Goal: Task Accomplishment & Management: Complete application form

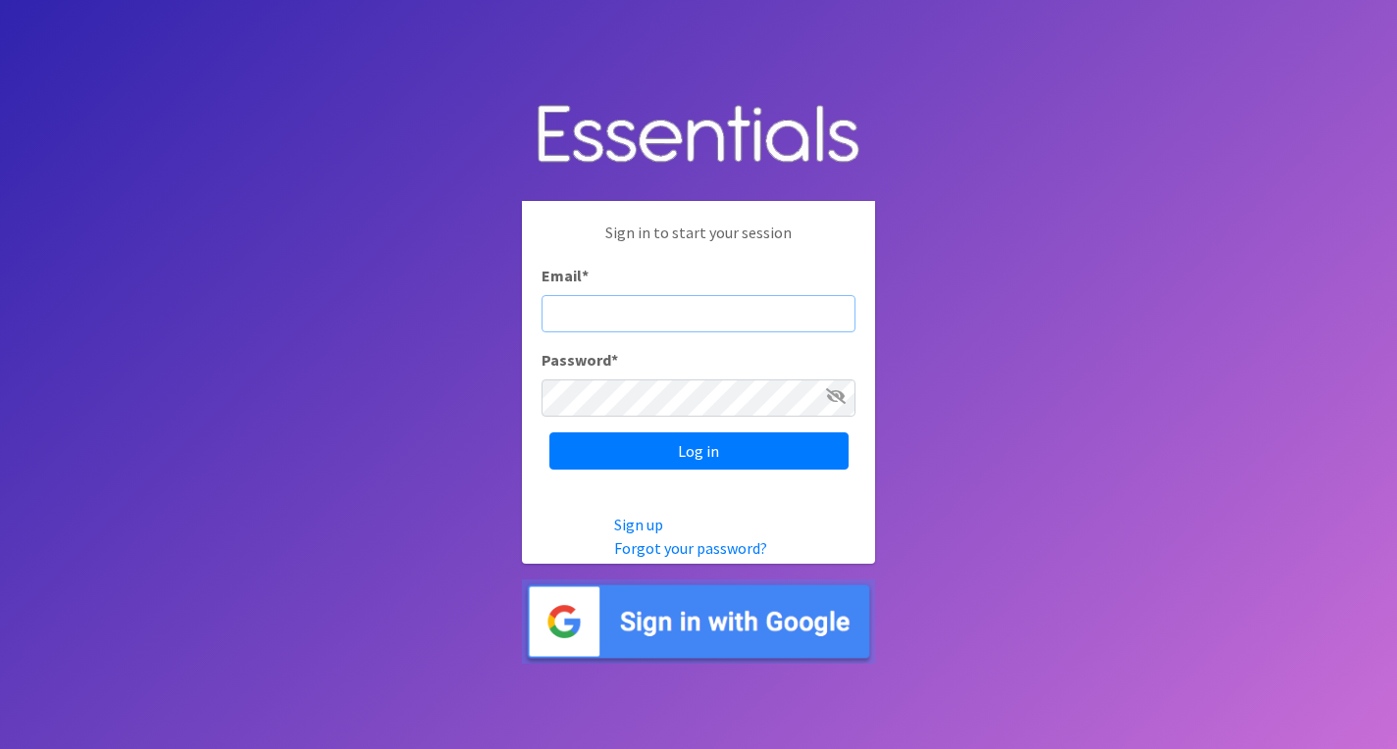
type input "michela@cnydiaperbank.org"
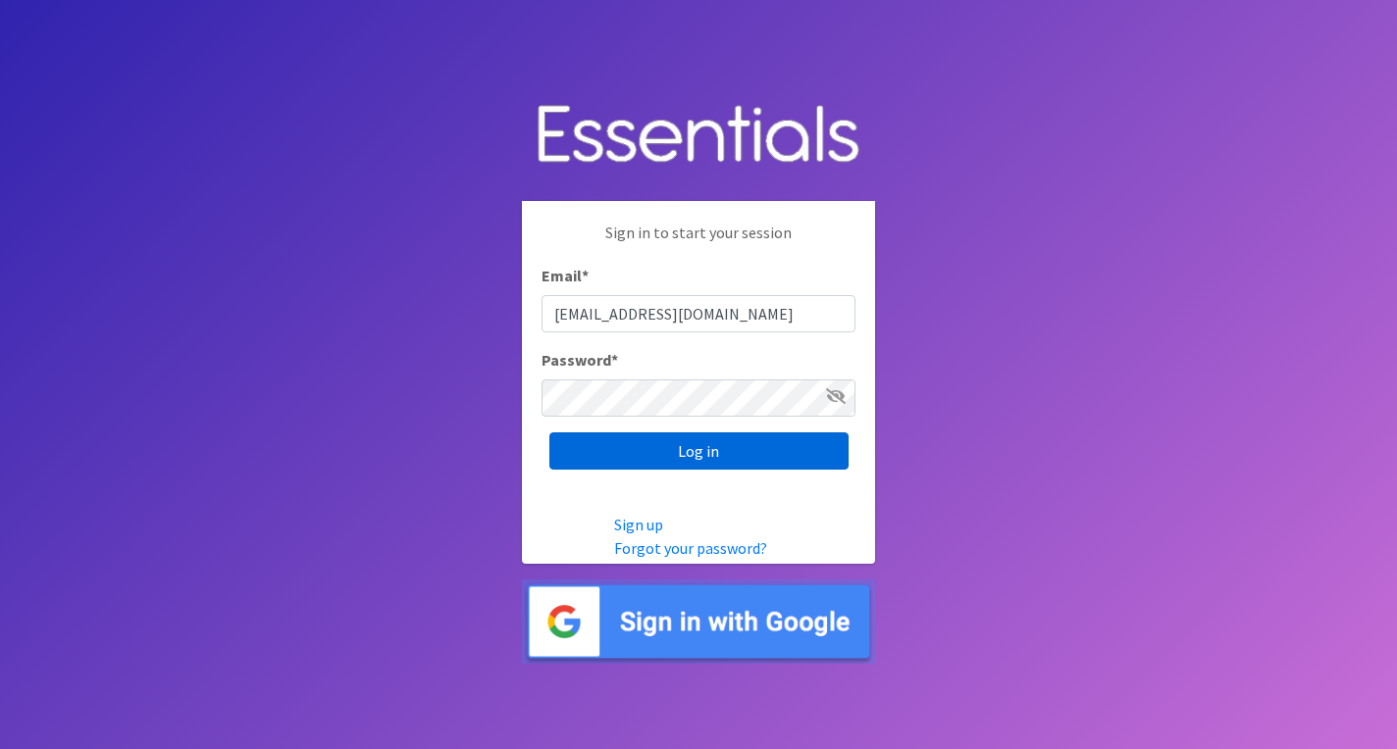
click at [642, 449] on input "Log in" at bounding box center [698, 451] width 299 height 37
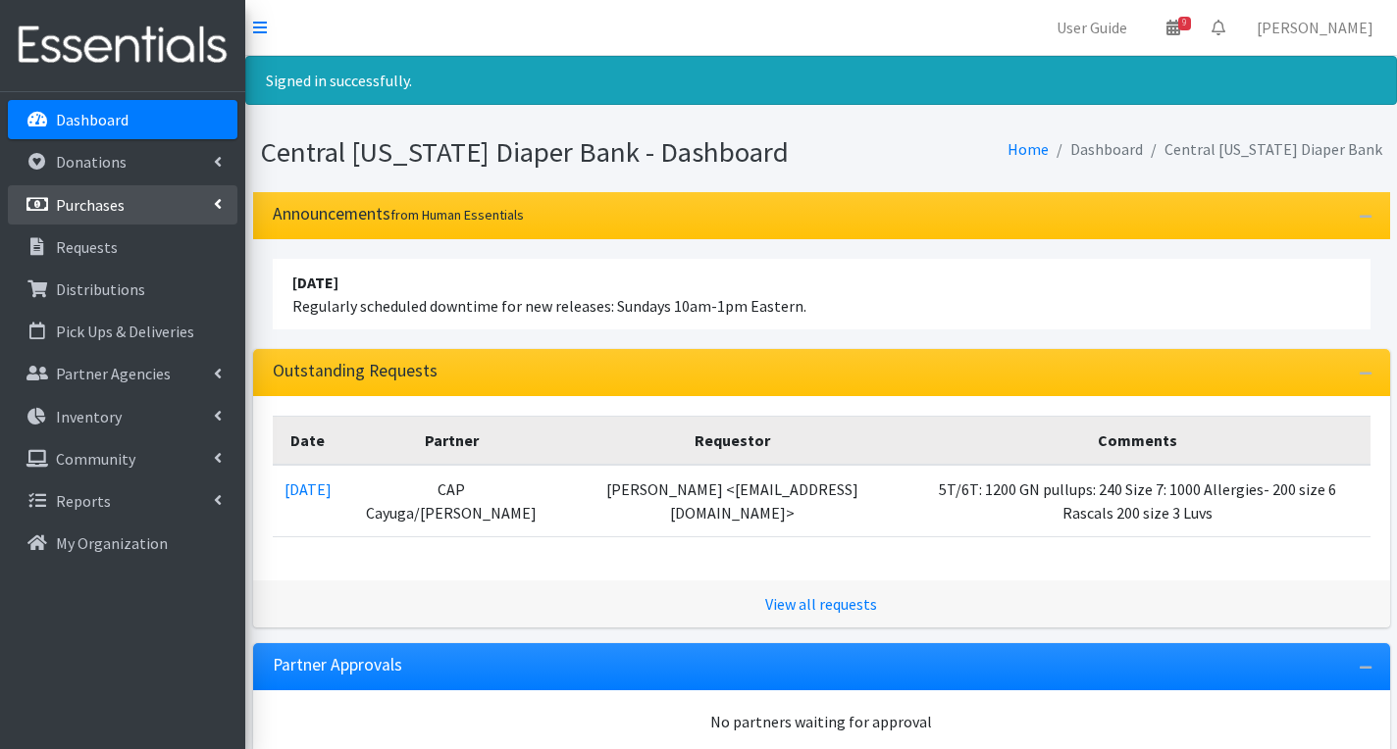
click at [95, 219] on link "Purchases" at bounding box center [123, 204] width 230 height 39
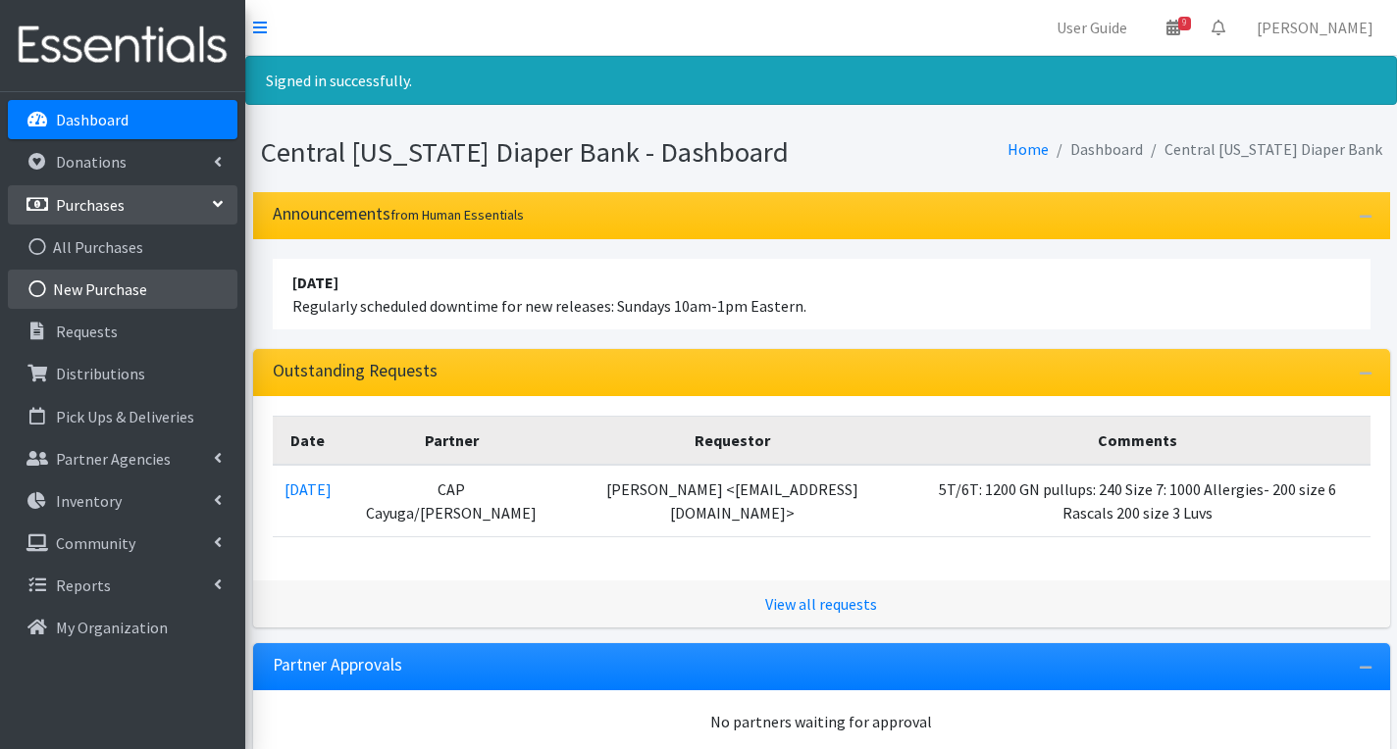
click at [116, 288] on link "New Purchase" at bounding box center [123, 289] width 230 height 39
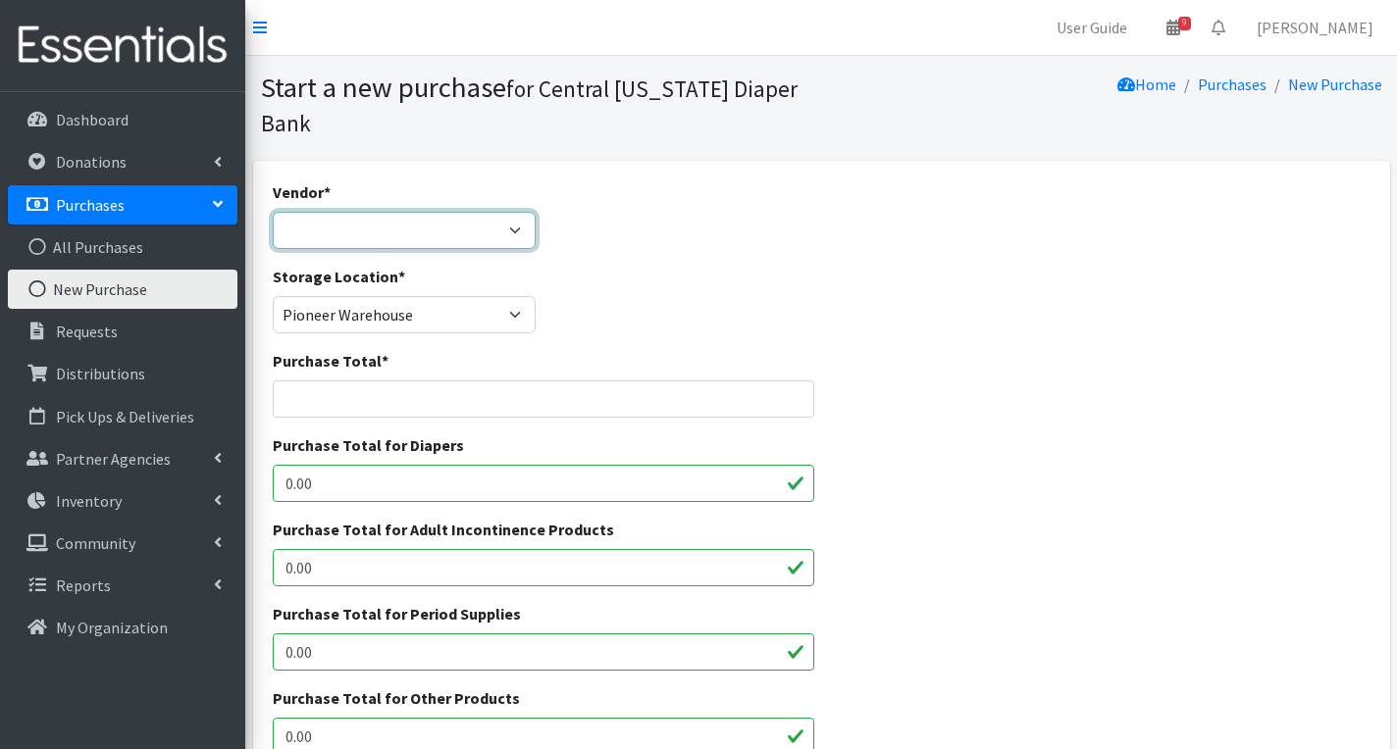
select select "165"
click at [357, 397] on input "Purchase Total *" at bounding box center [543, 399] width 541 height 37
type input "526.63"
click at [354, 487] on input "0.00" at bounding box center [543, 483] width 541 height 37
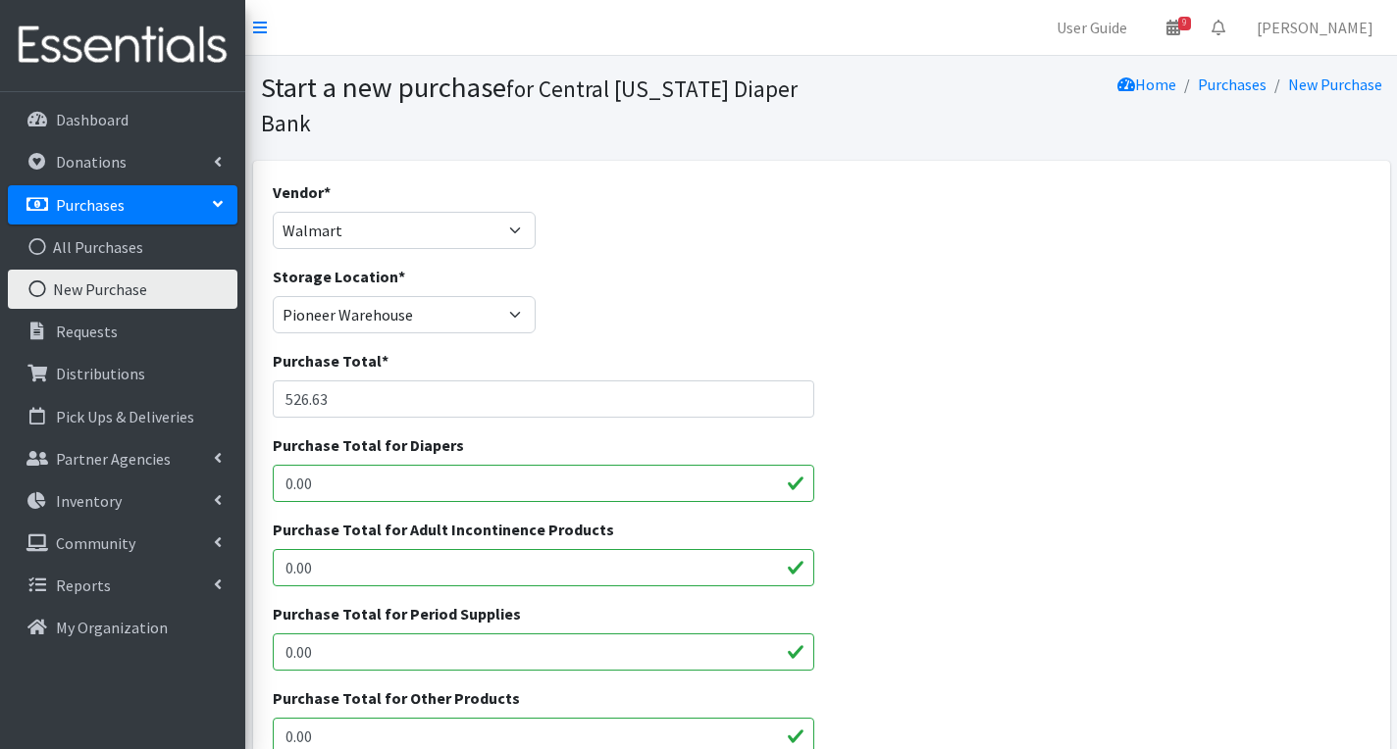
click at [354, 487] on input "0.00" at bounding box center [543, 483] width 541 height 37
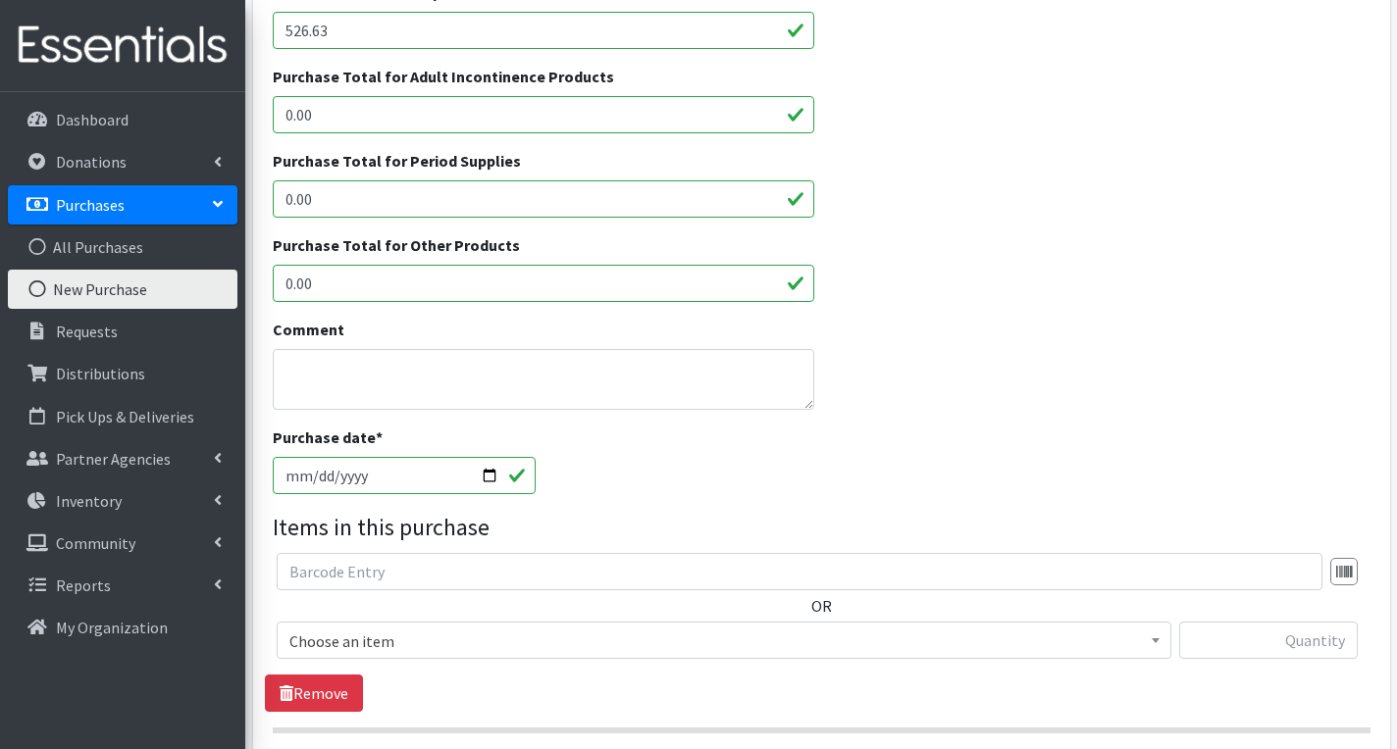
scroll to position [465, 0]
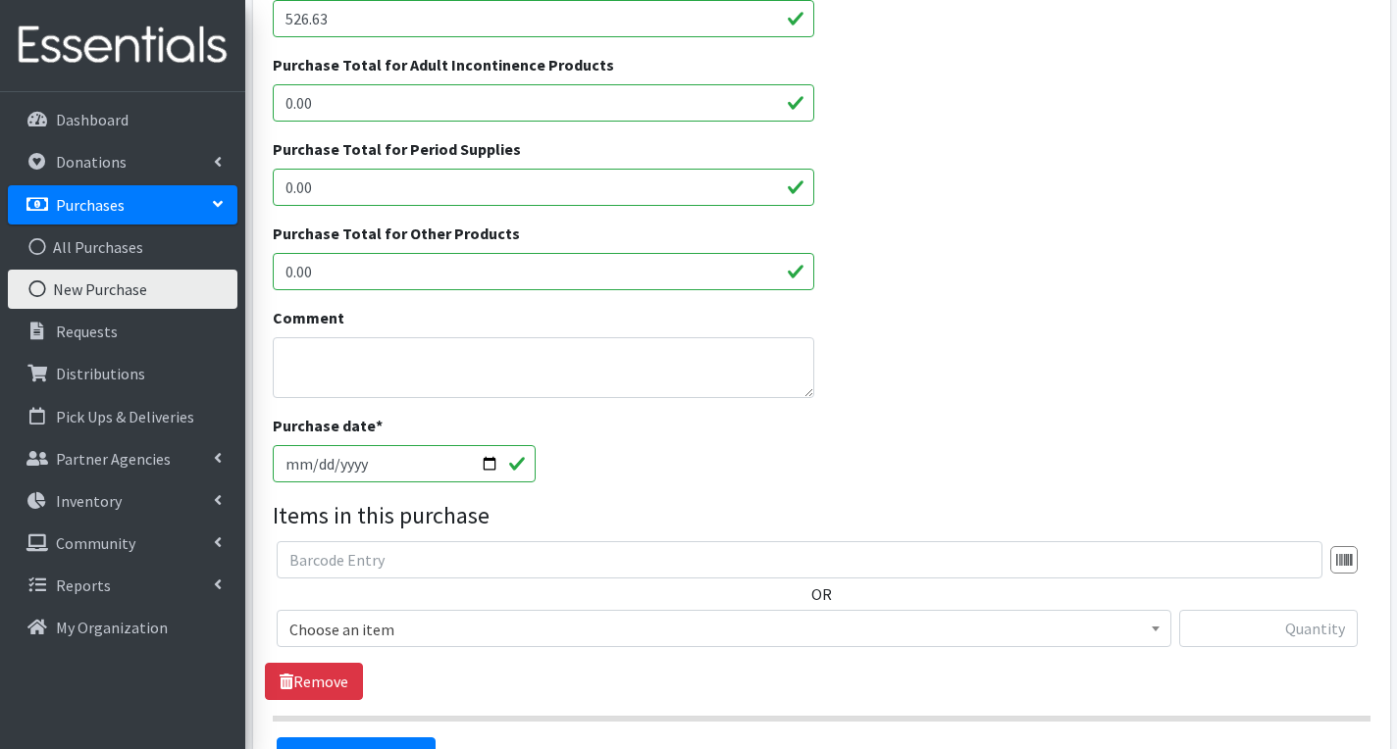
type input "526.63"
click at [331, 364] on textarea "Comment" at bounding box center [543, 367] width 541 height 61
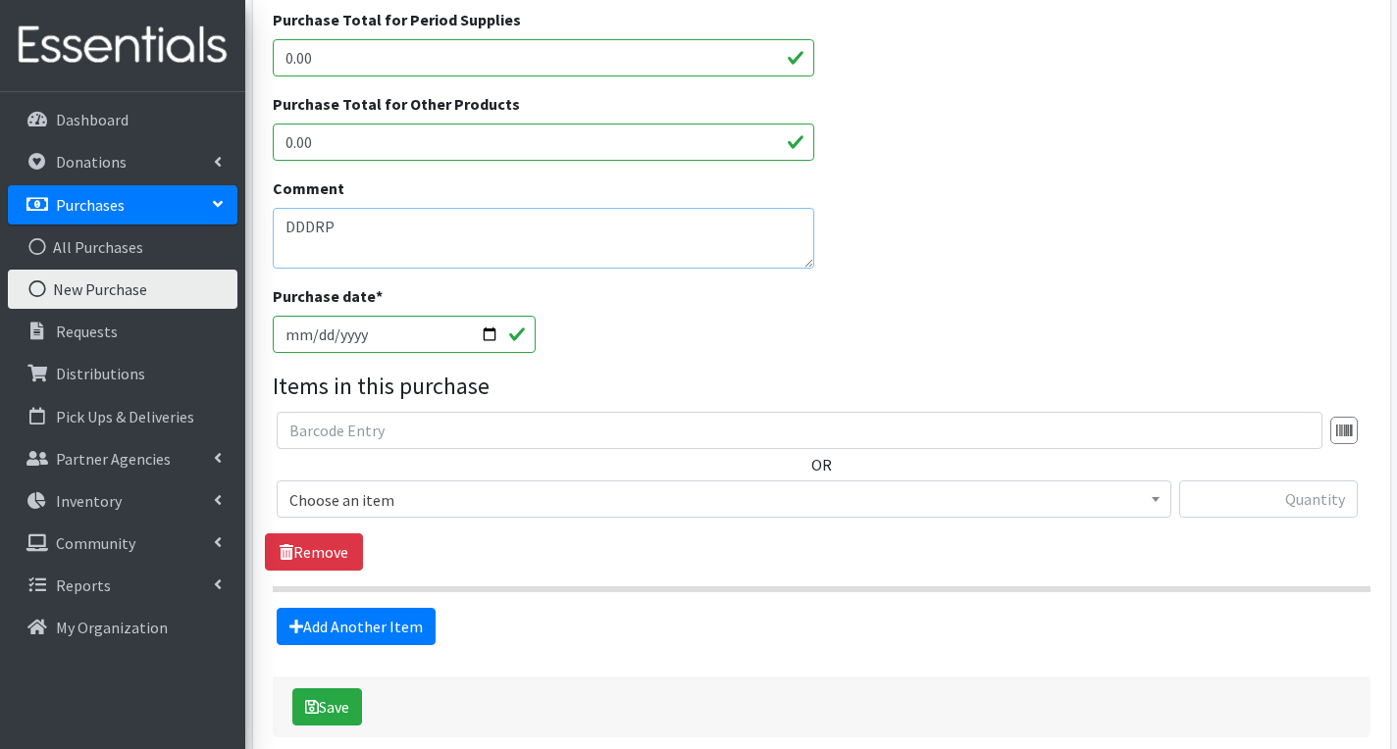
scroll to position [642, 0]
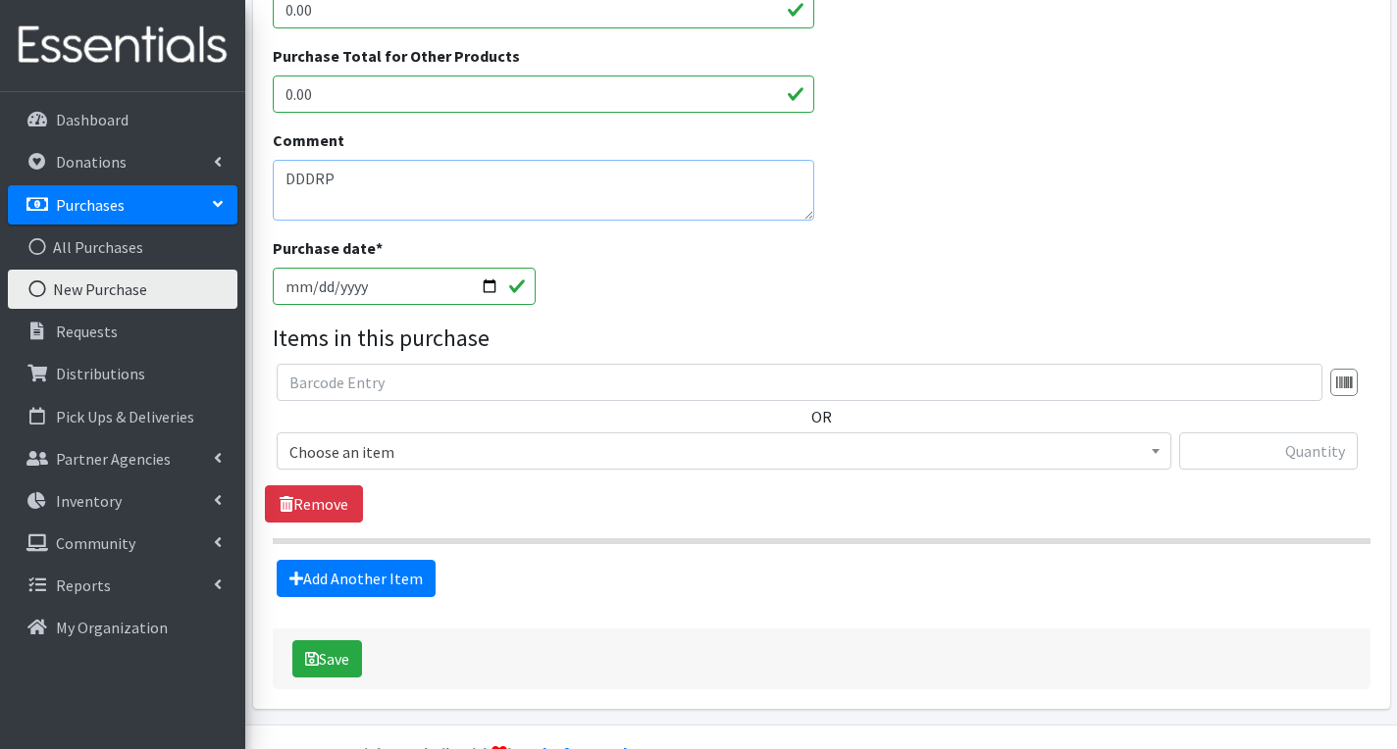
type textarea "DDDRP"
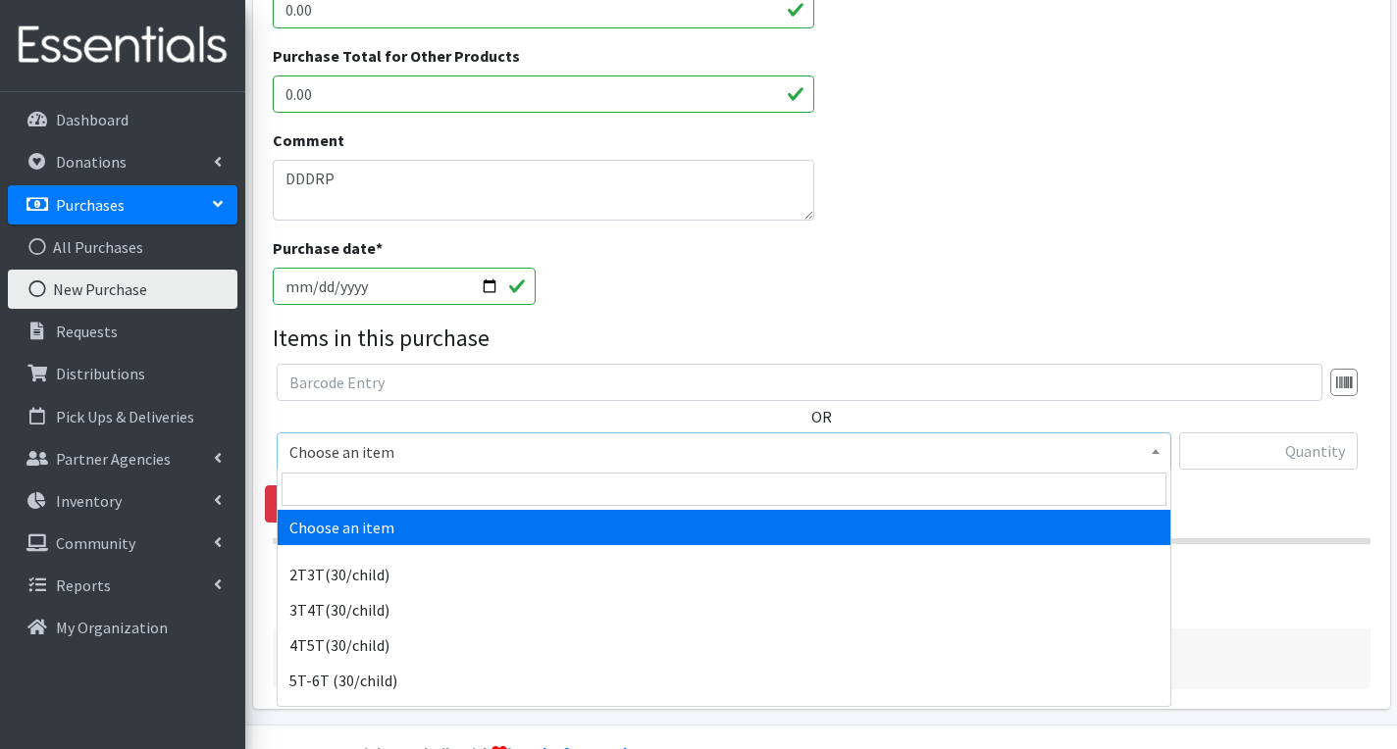
click at [392, 447] on span "Choose an item" at bounding box center [723, 451] width 869 height 27
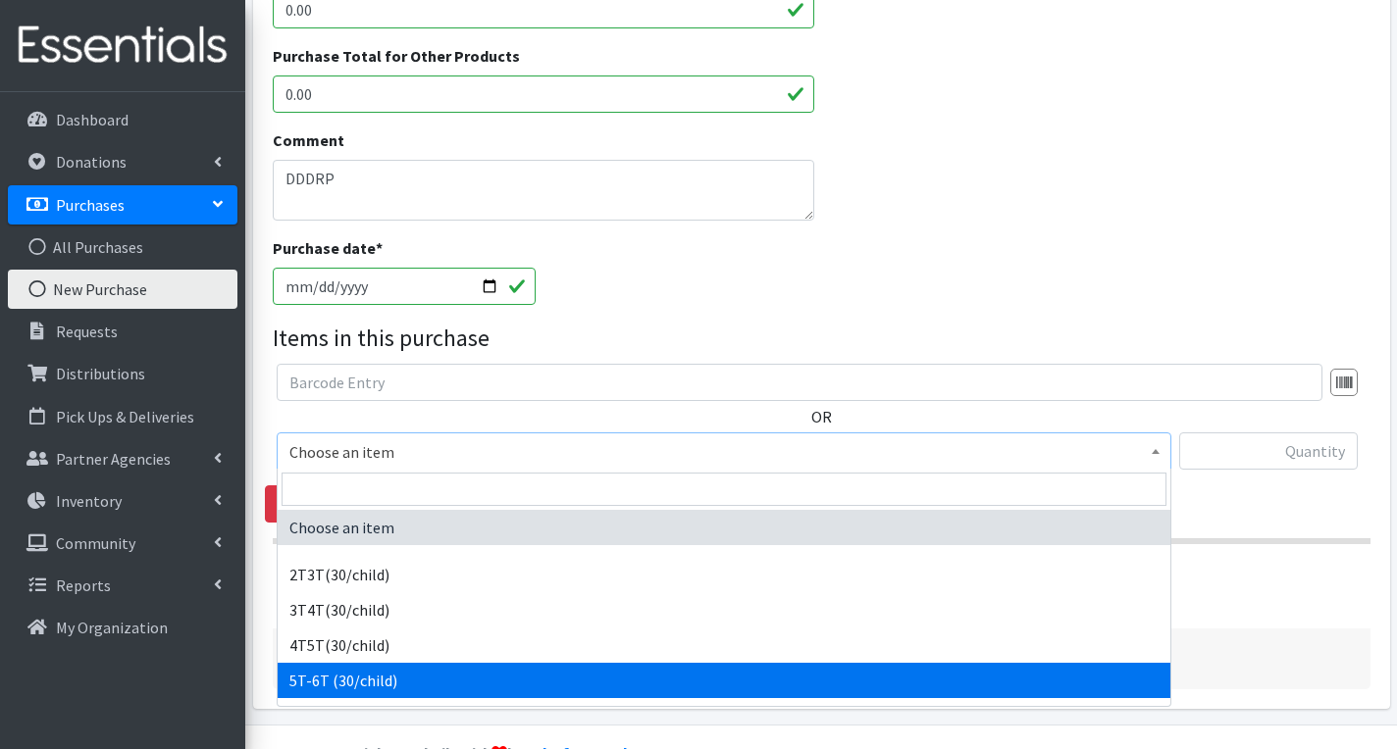
select select "14612"
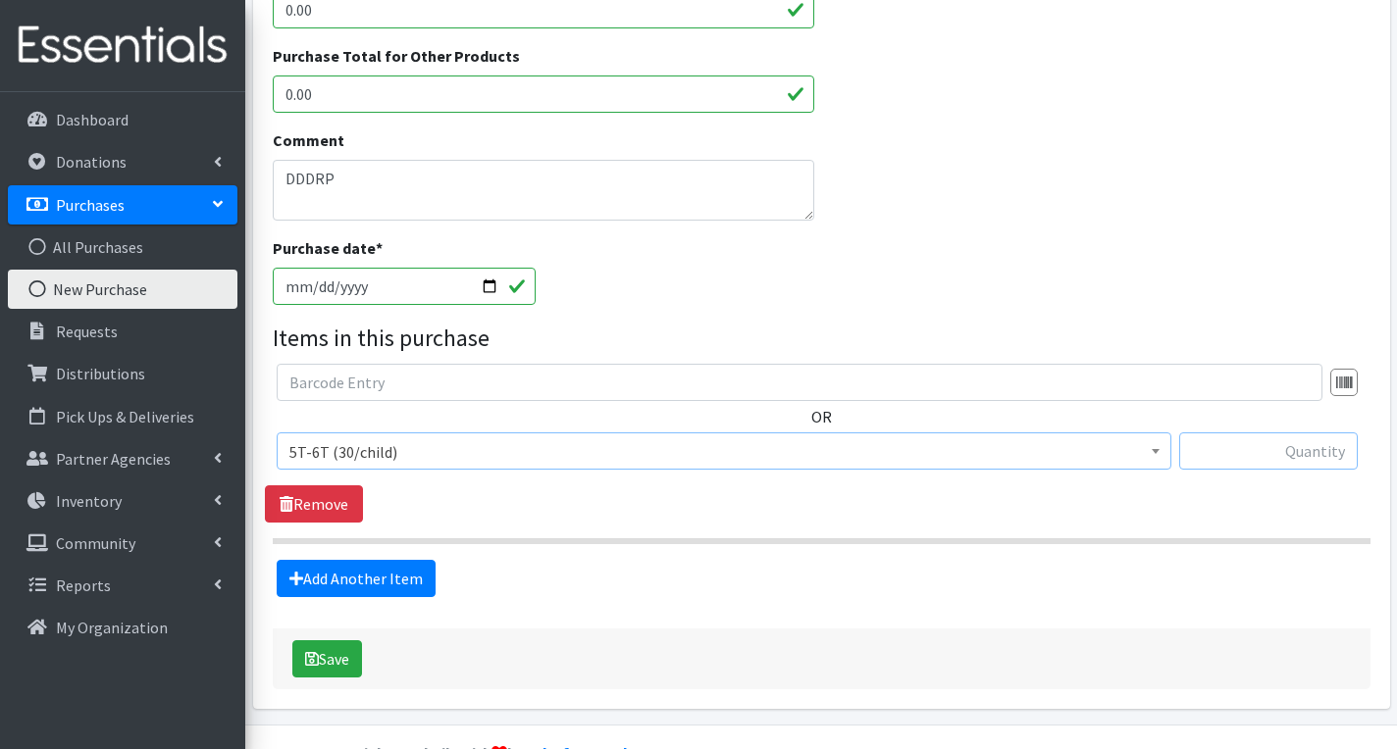
click at [1234, 438] on input "text" at bounding box center [1268, 451] width 179 height 37
type input "1000"
click at [348, 584] on link "Add Another Item" at bounding box center [356, 578] width 159 height 37
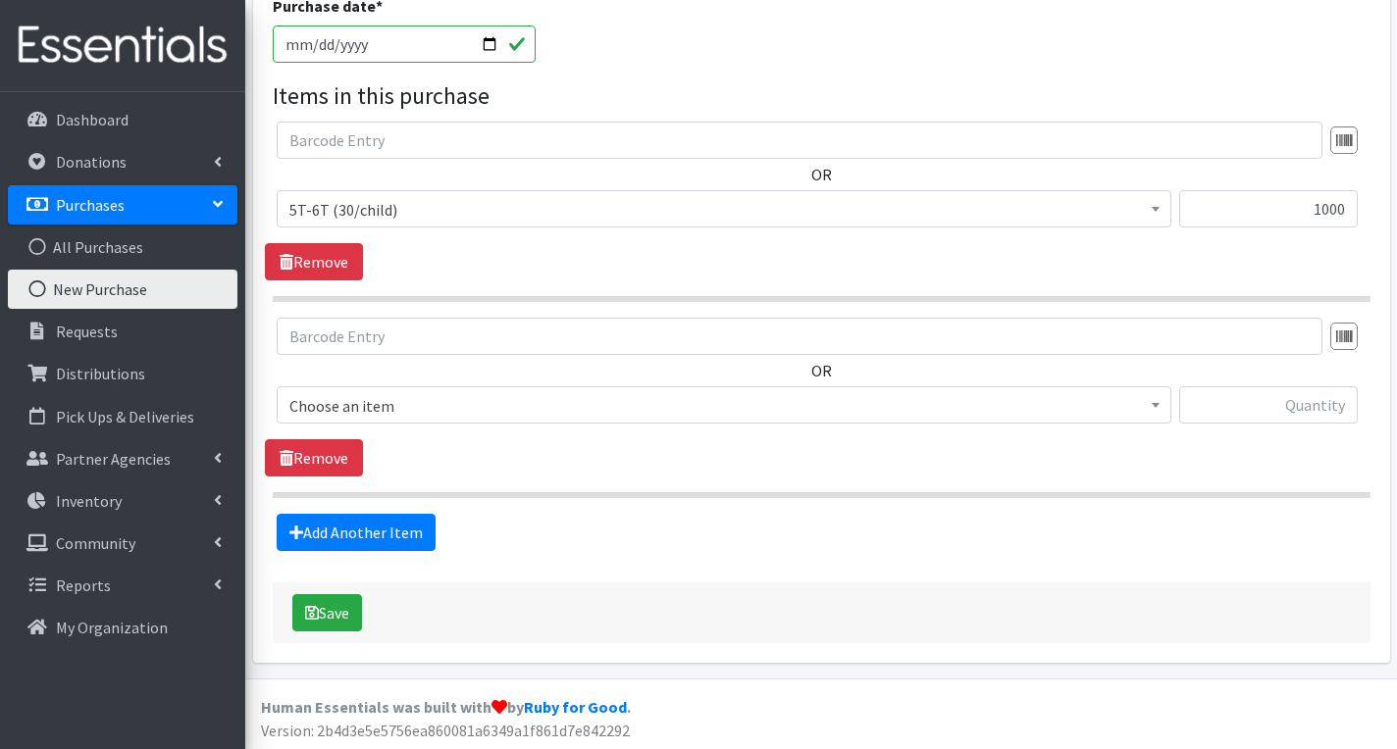
scroll to position [887, 0]
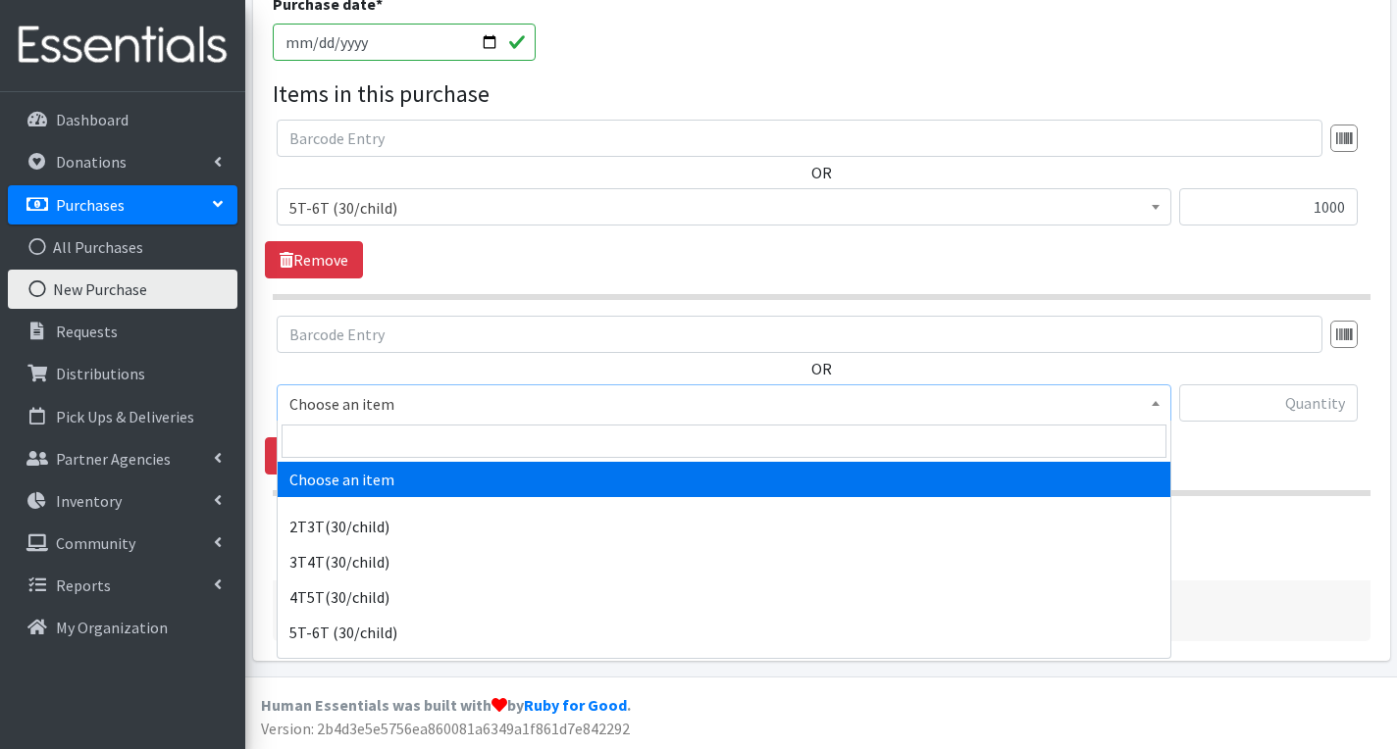
click at [458, 401] on span "Choose an item" at bounding box center [723, 403] width 869 height 27
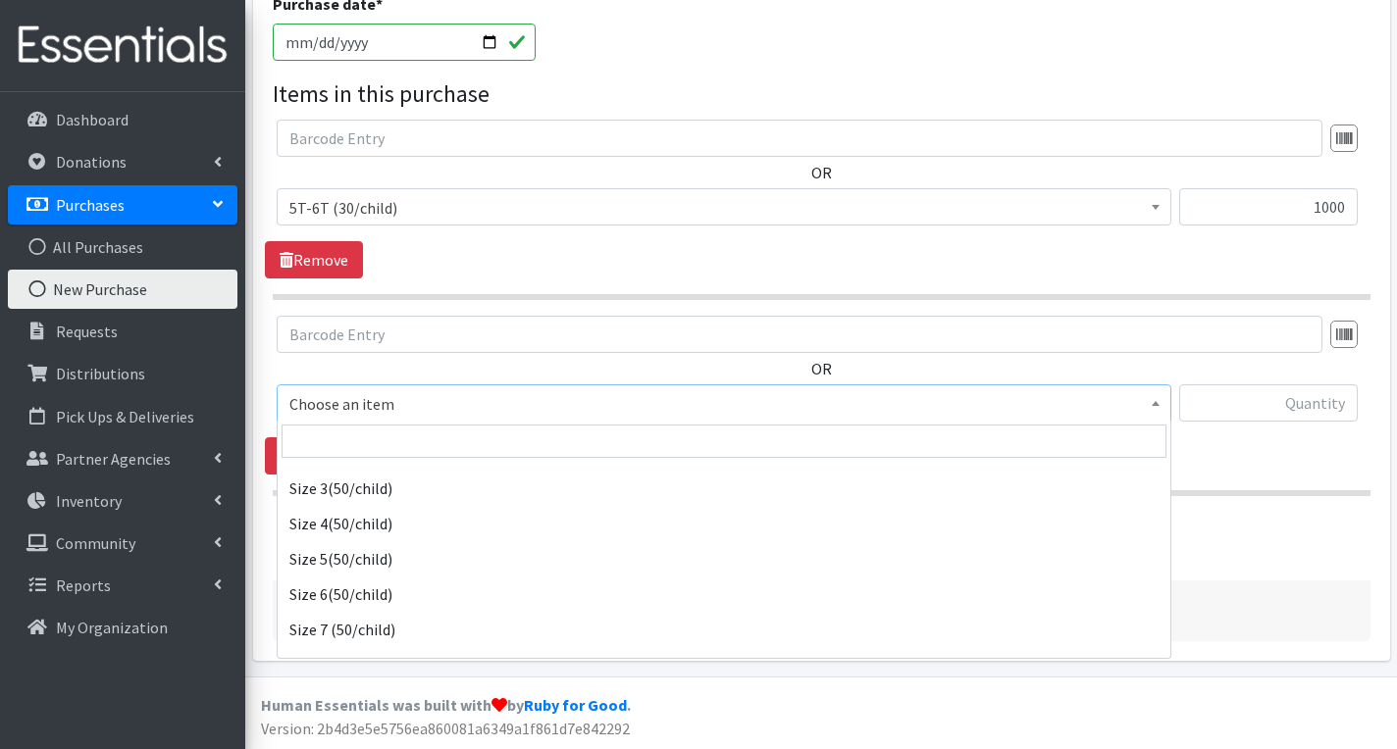
scroll to position [1003, 0]
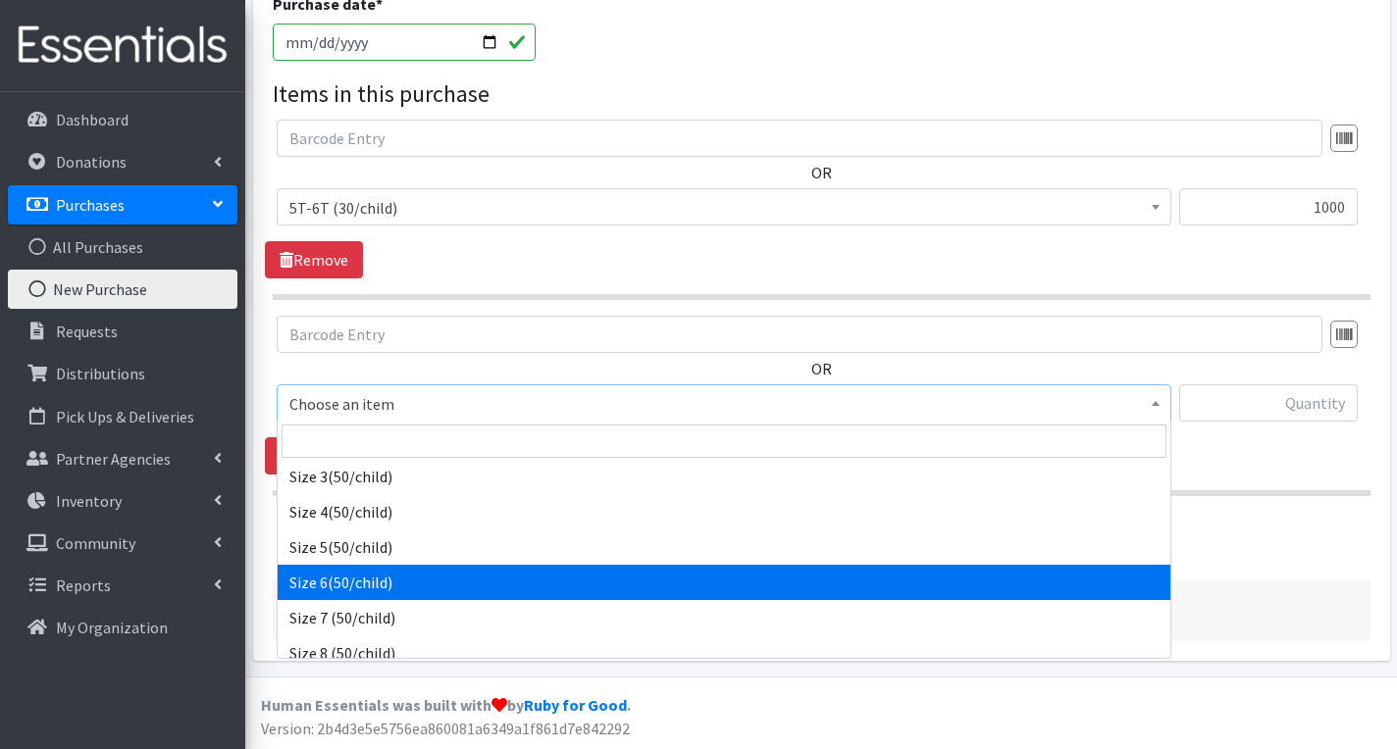
select select "966"
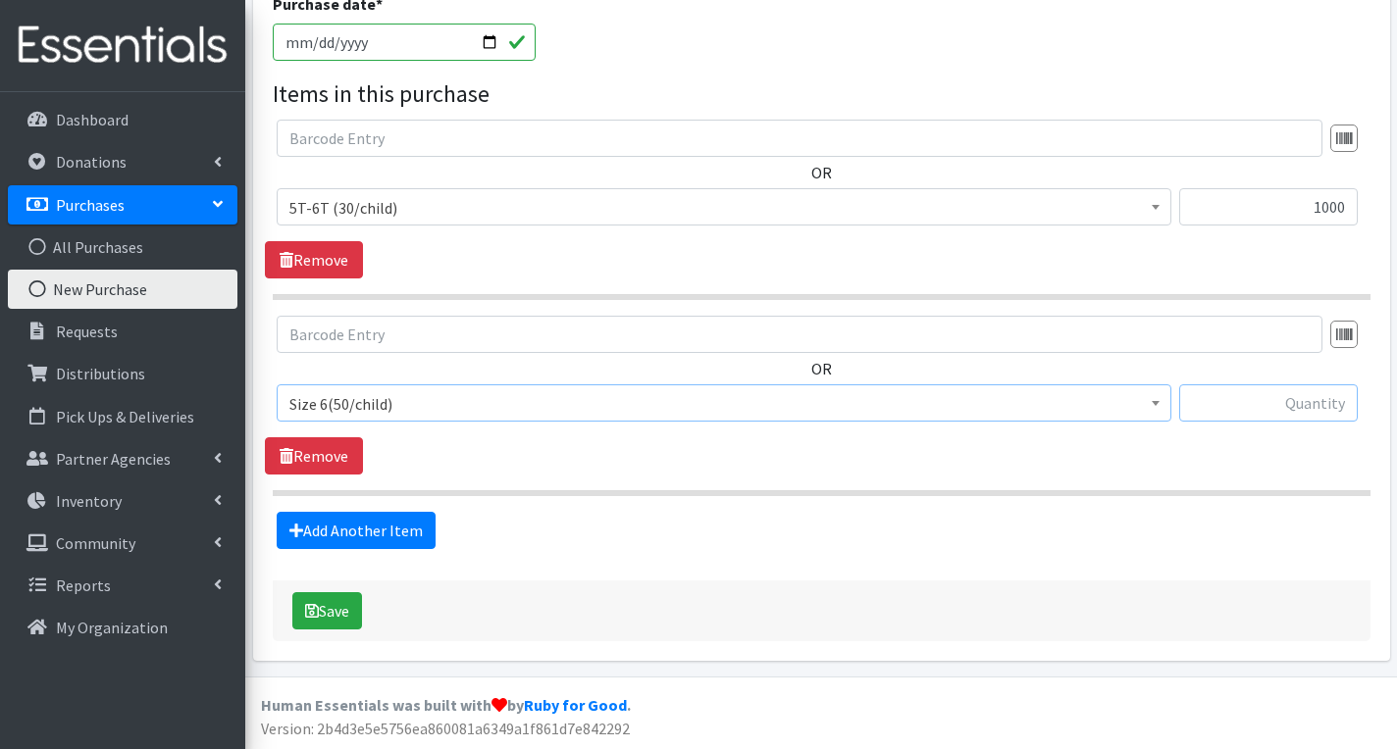
click at [1257, 406] on input "text" at bounding box center [1268, 403] width 179 height 37
type input "132"
click at [338, 613] on button "Save" at bounding box center [327, 610] width 70 height 37
